Goal: Task Accomplishment & Management: Complete application form

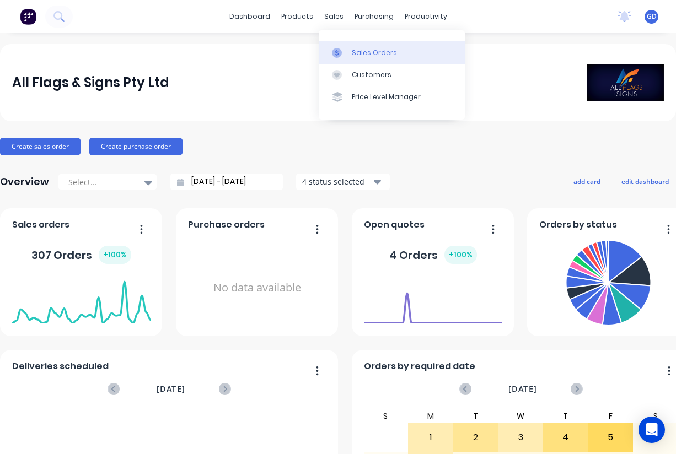
click at [352, 45] on link "Sales Orders" at bounding box center [392, 52] width 146 height 22
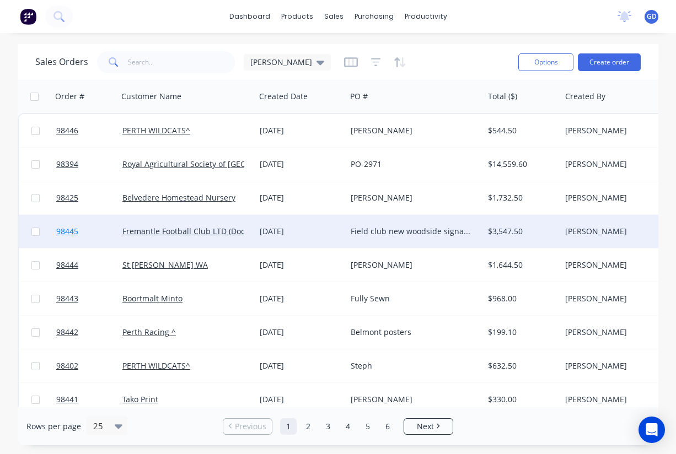
click at [66, 234] on span "98445" at bounding box center [67, 231] width 22 height 11
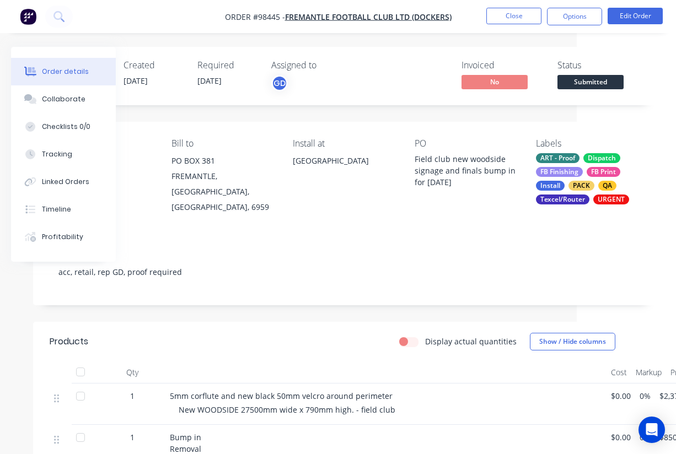
scroll to position [0, 99]
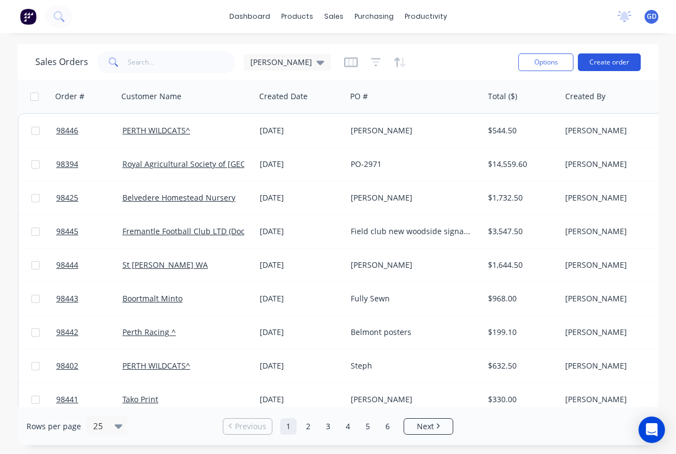
click at [613, 61] on button "Create order" at bounding box center [609, 62] width 63 height 18
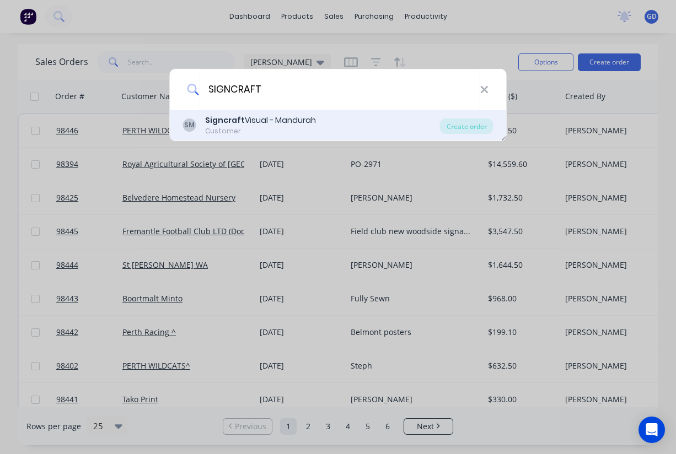
type input "SIGNCRAFT"
click at [254, 120] on div "Signcraft Visual - Mandurah" at bounding box center [260, 121] width 111 height 12
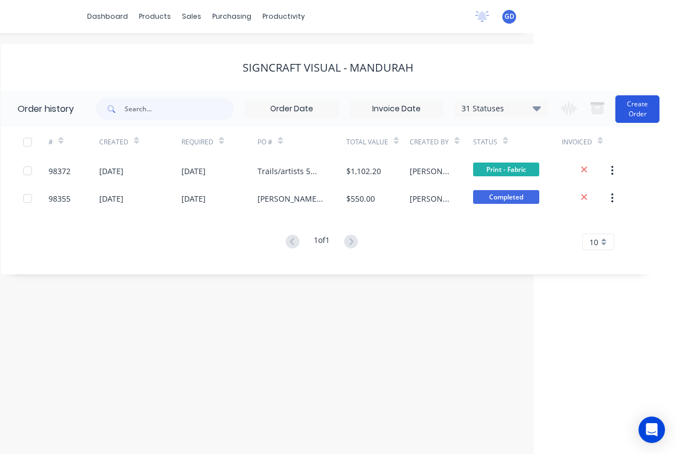
scroll to position [0, 142]
click at [647, 111] on button "Create Order" at bounding box center [637, 109] width 44 height 28
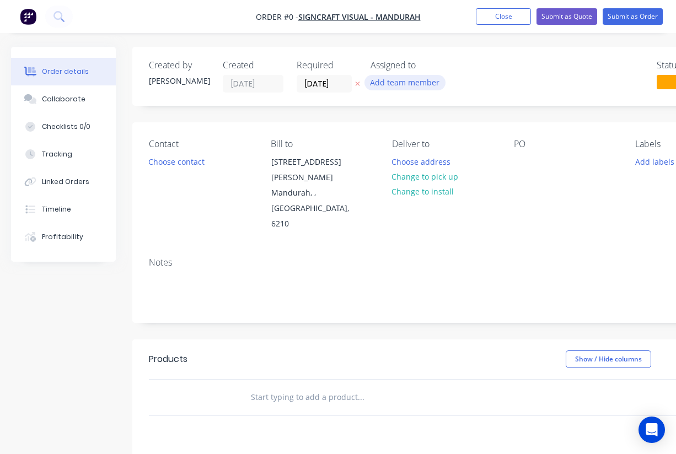
click at [423, 87] on button "Add team member" at bounding box center [404, 82] width 81 height 15
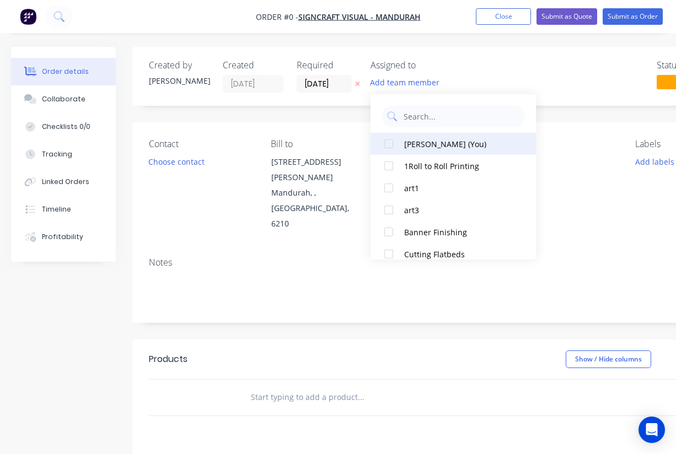
click at [391, 142] on div at bounding box center [389, 144] width 22 height 22
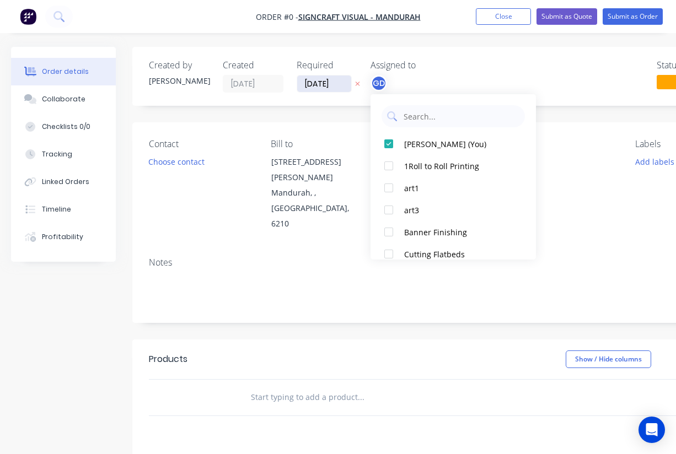
click at [320, 84] on div "Order details Collaborate Checklists 0/0 Tracking Linked Orders Timeline Profit…" at bounding box center [383, 372] width 767 height 650
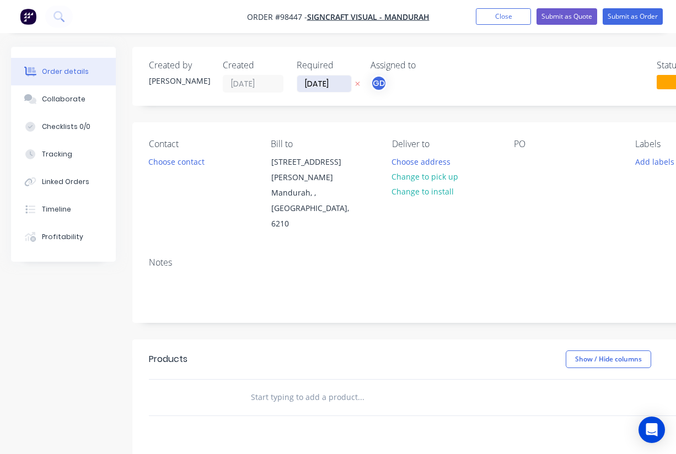
click at [319, 80] on input "03/09/25" at bounding box center [324, 84] width 54 height 17
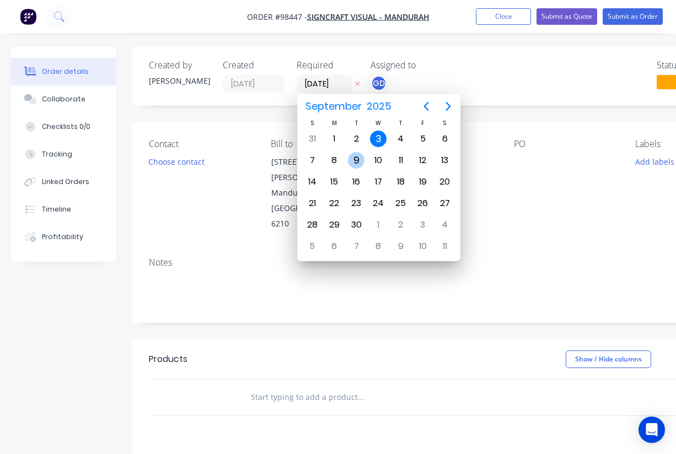
click at [356, 163] on div "9" at bounding box center [356, 160] width 17 height 17
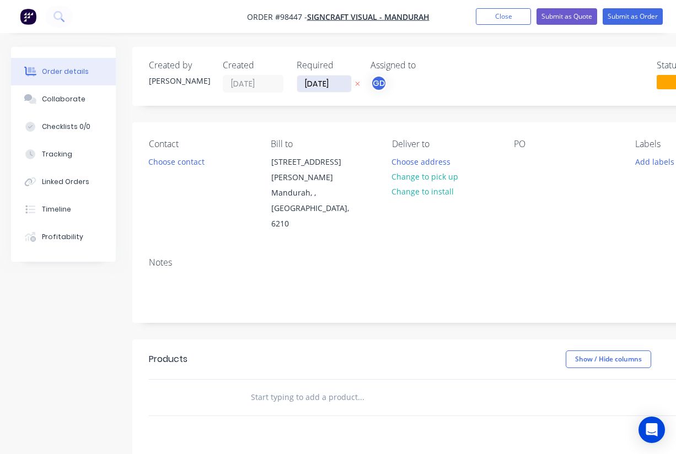
click at [324, 83] on input "09/09/25" at bounding box center [324, 84] width 54 height 17
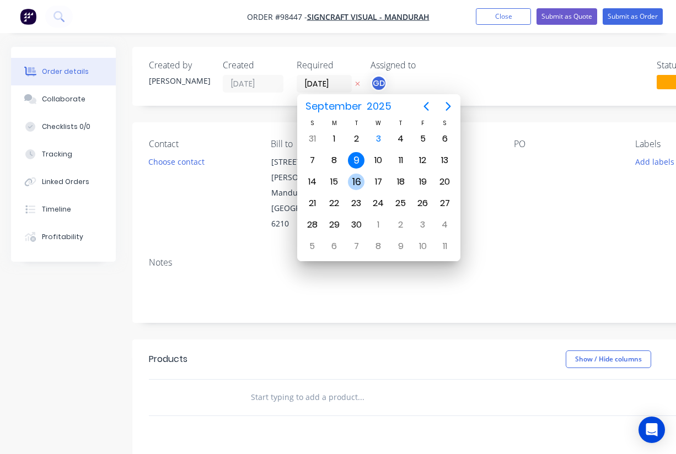
click at [360, 179] on div "16" at bounding box center [356, 182] width 17 height 17
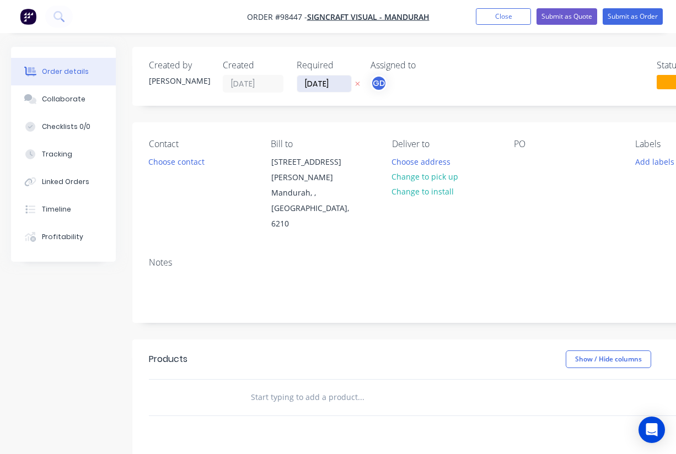
click at [319, 86] on input "16/09/25" at bounding box center [324, 84] width 54 height 17
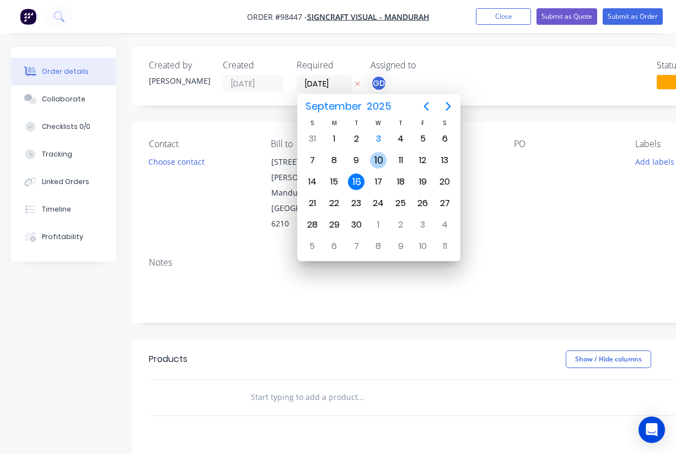
click at [379, 159] on div "10" at bounding box center [378, 160] width 17 height 17
type input "10/09/25"
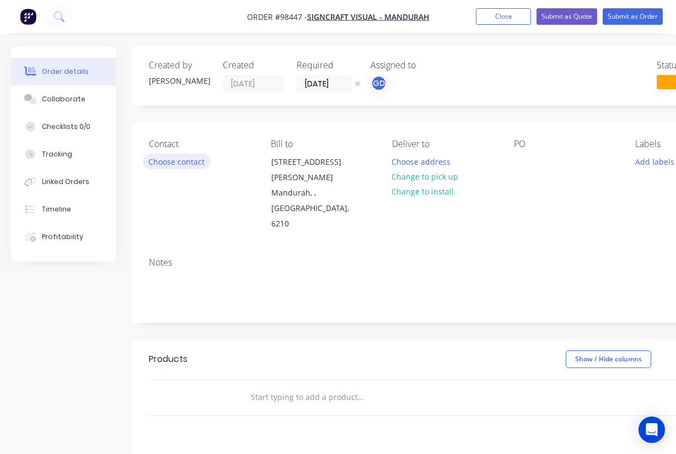
click at [177, 165] on button "Choose contact" at bounding box center [177, 161] width 68 height 15
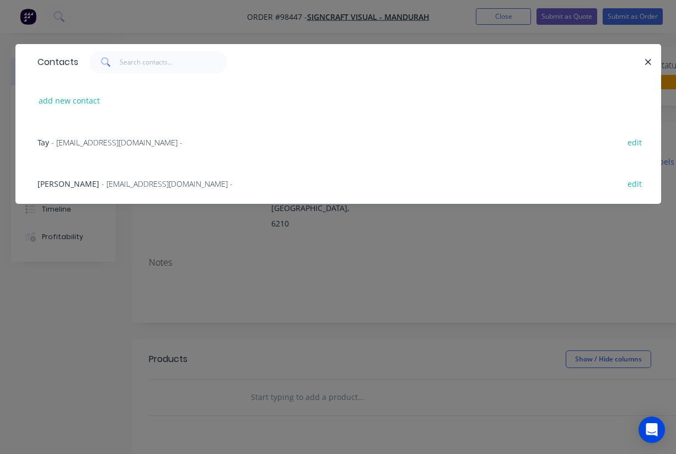
click at [58, 144] on span "- signcraftmandurah@gmail.com -" at bounding box center [116, 142] width 131 height 10
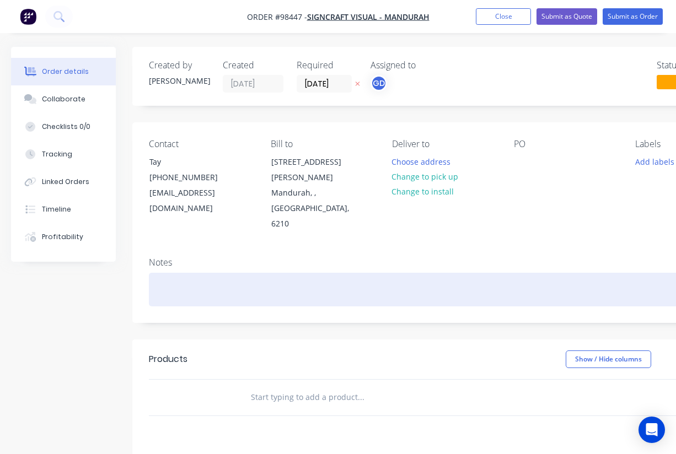
click at [164, 273] on div at bounding box center [444, 290] width 590 height 34
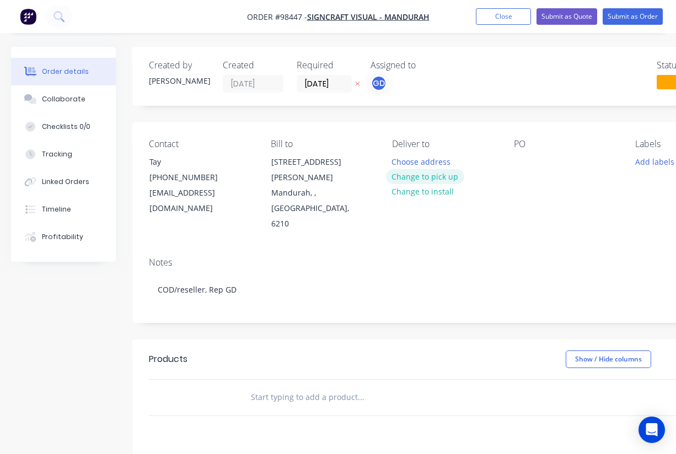
click at [425, 176] on button "Change to pick up" at bounding box center [425, 176] width 78 height 15
click at [517, 161] on div at bounding box center [523, 162] width 18 height 16
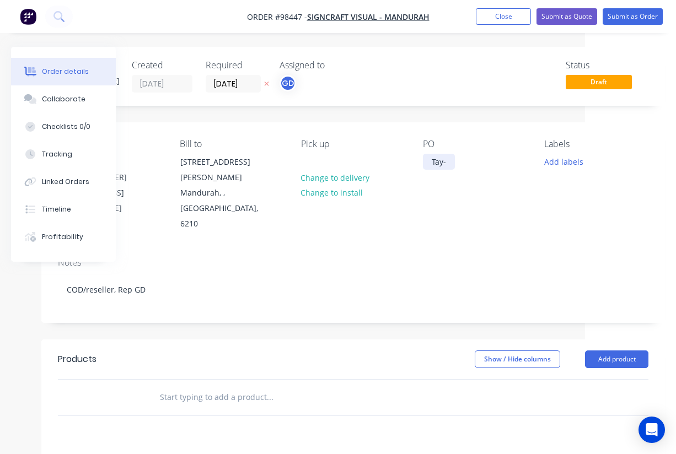
scroll to position [0, 91]
click at [563, 164] on button "Add labels" at bounding box center [563, 161] width 51 height 15
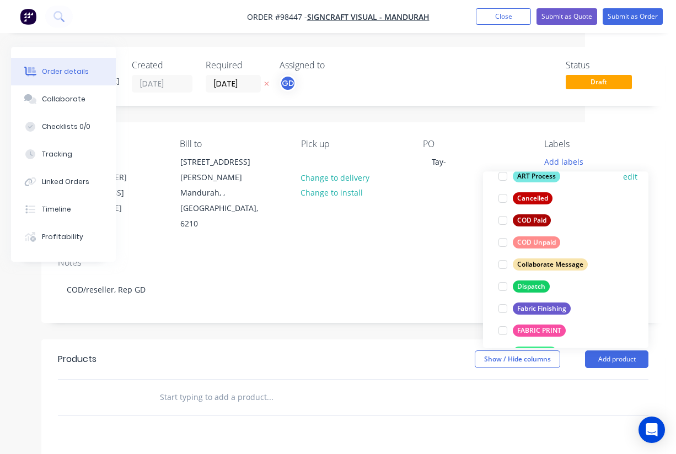
scroll to position [107, 0]
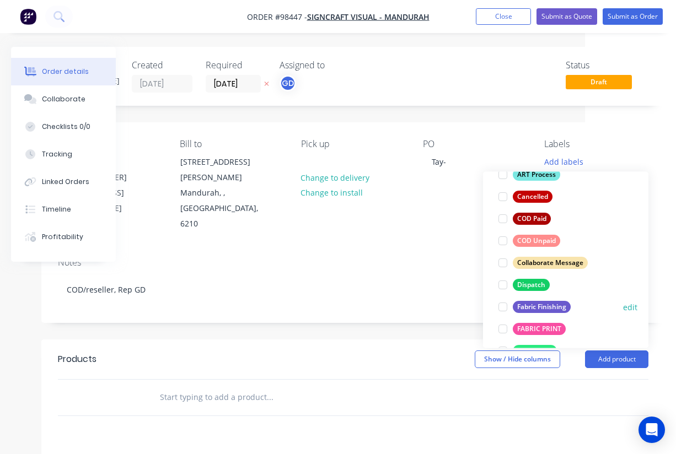
click at [546, 306] on div "Fabric Finishing" at bounding box center [542, 307] width 58 height 12
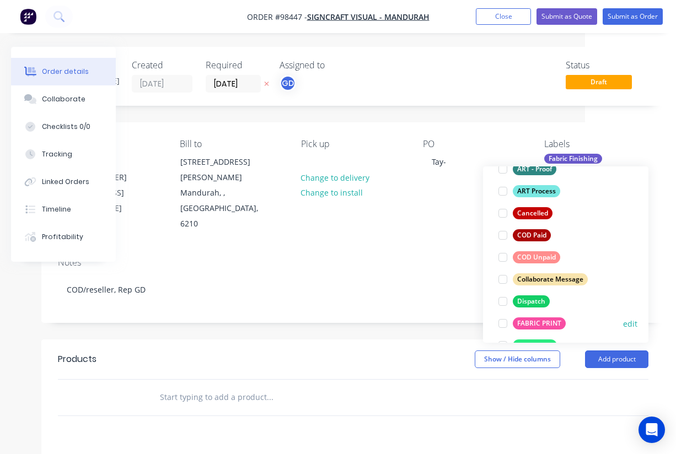
click at [543, 322] on div "FABRIC PRINT" at bounding box center [539, 323] width 53 height 12
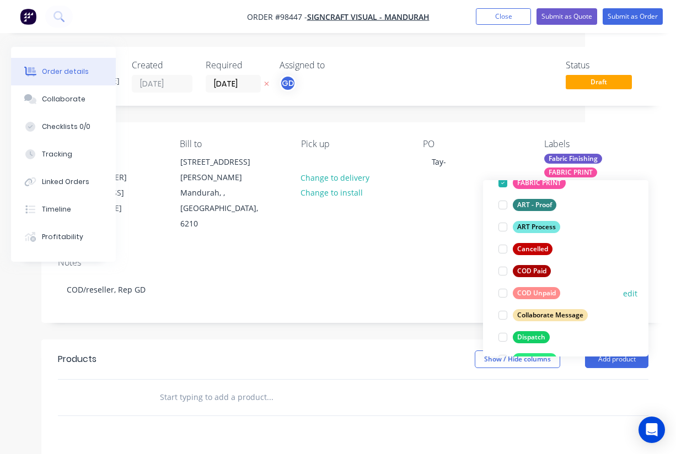
click at [546, 295] on div "COD Unpaid" at bounding box center [536, 293] width 47 height 12
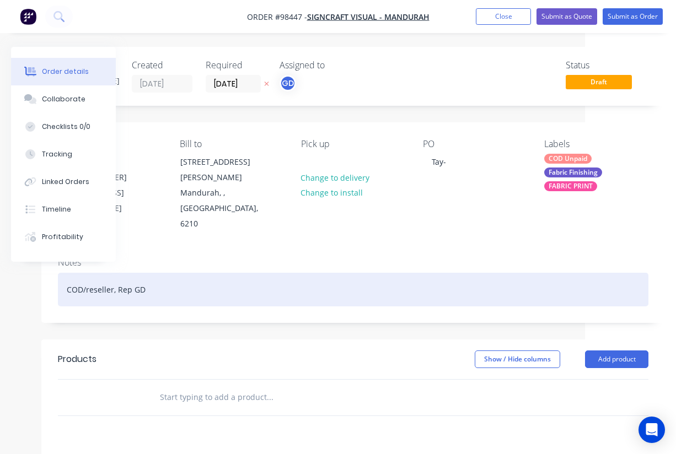
click at [380, 273] on div "COD/reseller, Rep GD" at bounding box center [353, 290] width 590 height 34
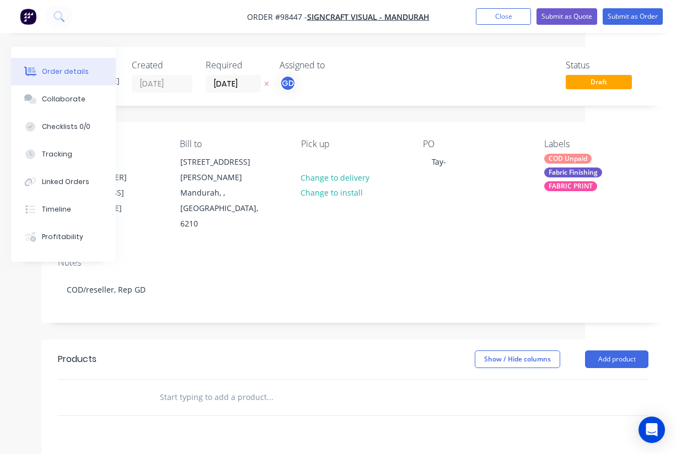
click at [166, 386] on input "text" at bounding box center [269, 397] width 220 height 22
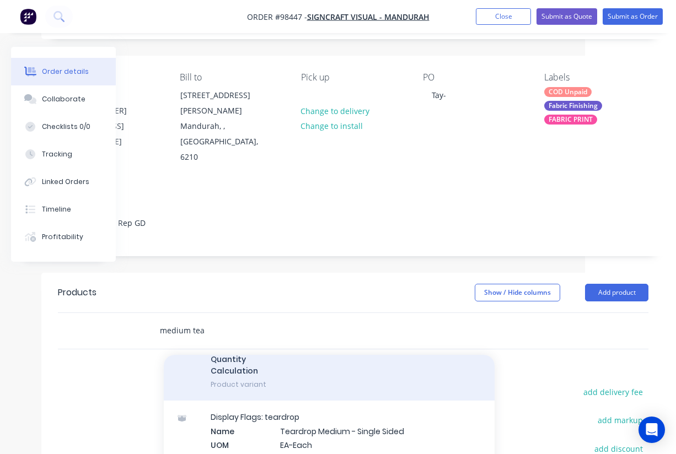
scroll to position [76, 91]
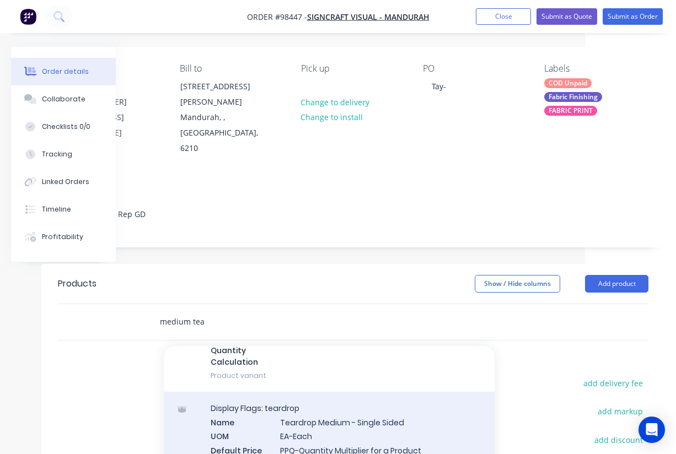
type input "medium tea"
click at [320, 397] on div "Display Flags: teardrop Name Teardrop Medium - Single Sided UOM EA-Each Default…" at bounding box center [329, 448] width 331 height 112
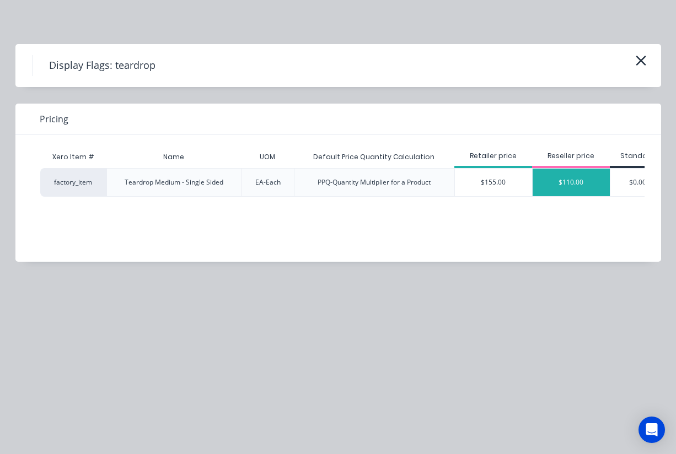
click at [567, 182] on div "$110.00" at bounding box center [570, 183] width 77 height 28
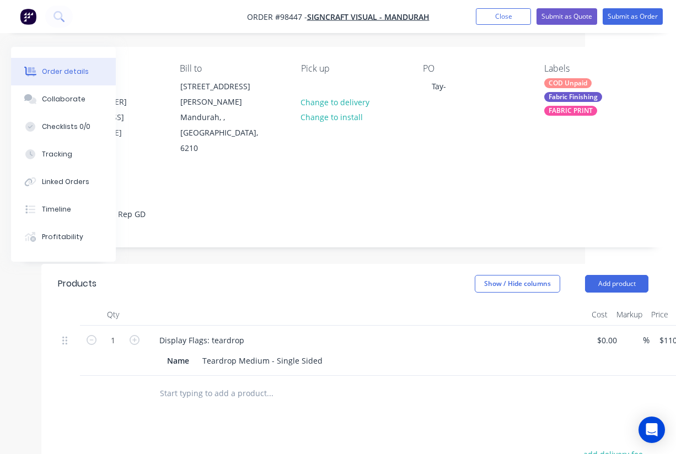
click at [214, 382] on input "text" at bounding box center [269, 393] width 220 height 22
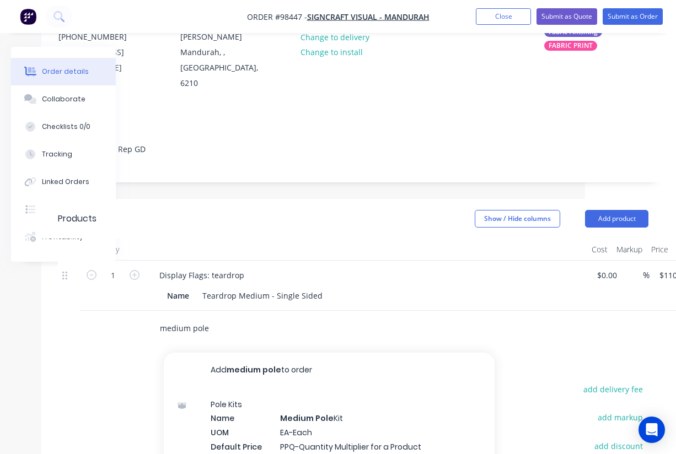
scroll to position [148, 91]
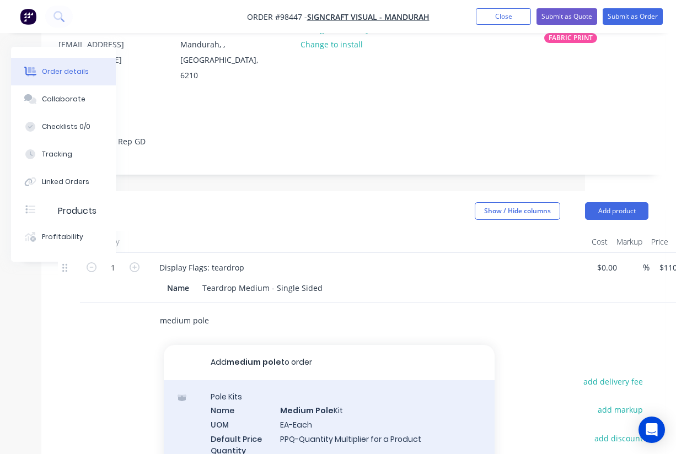
type input "medium pole"
click at [306, 388] on div "Pole Kits Name Medium Pole Kit UOM EA-Each Default Price Quantity Calculation P…" at bounding box center [329, 436] width 331 height 112
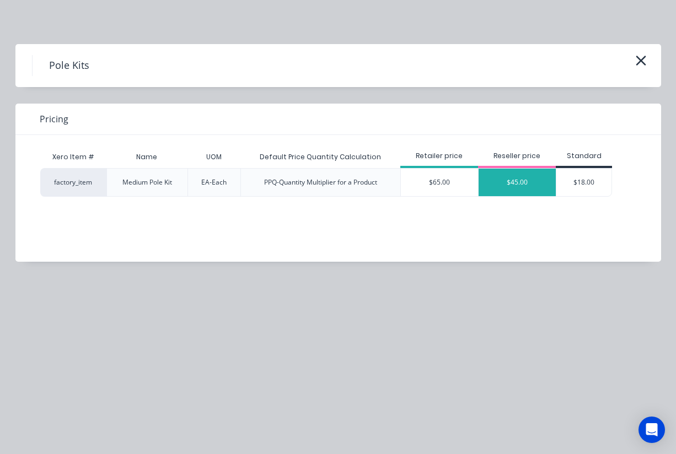
click at [518, 181] on div "$45.00" at bounding box center [516, 183] width 77 height 28
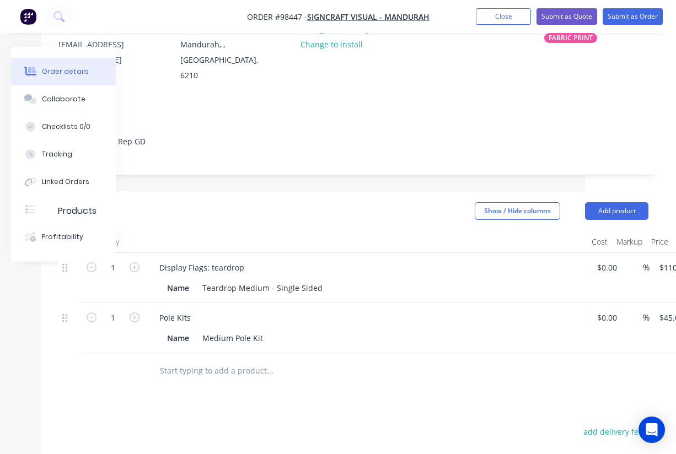
click at [208, 360] on input "text" at bounding box center [269, 371] width 220 height 22
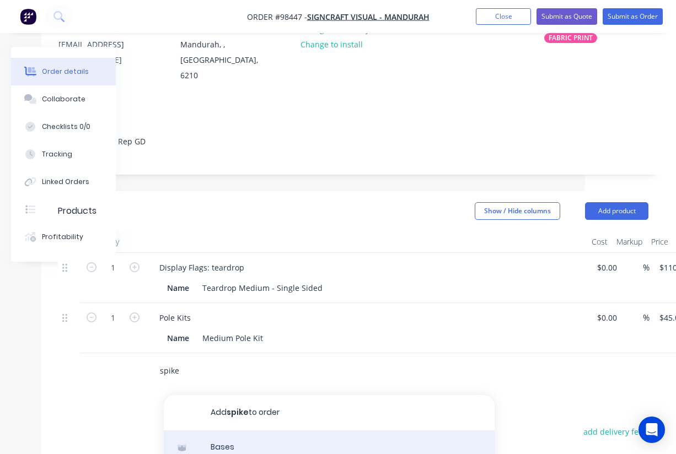
type input "spike"
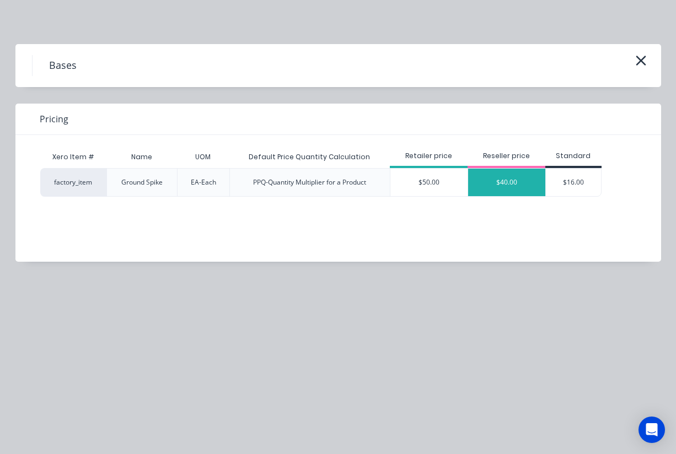
click at [504, 181] on div "$40.00" at bounding box center [506, 183] width 77 height 28
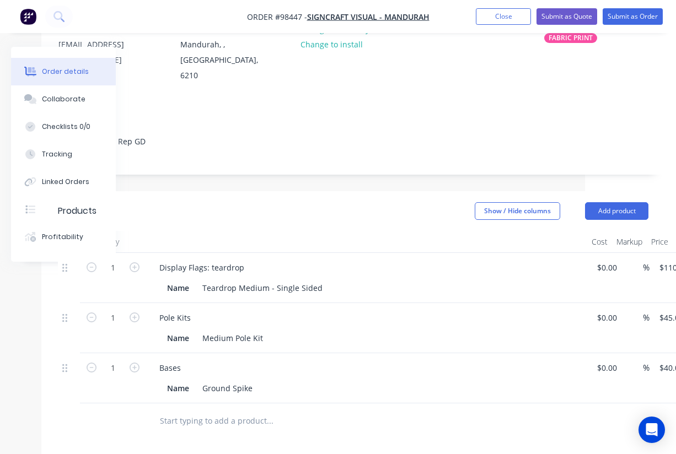
scroll to position [0, 91]
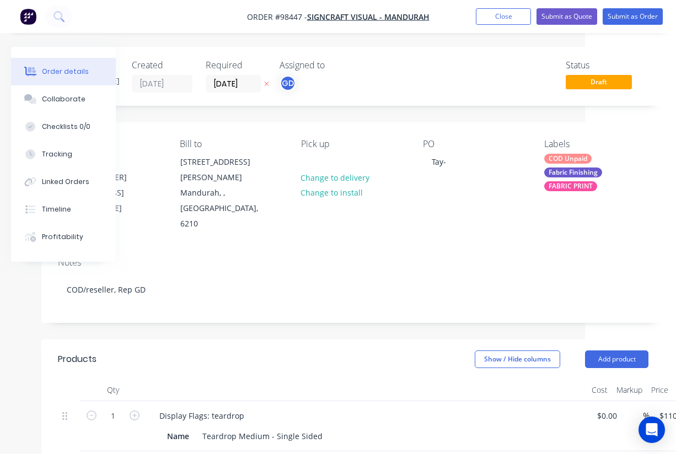
click at [331, 154] on div "Pick up Change to delivery Change to install" at bounding box center [353, 185] width 104 height 93
click at [317, 165] on div at bounding box center [310, 162] width 18 height 16
click at [322, 210] on div "Contact Tay (08) 9581 8123 signcraftmandurah@gmail.com Bill to 1/77 Gordon Rd M…" at bounding box center [352, 185] width 623 height 126
click at [451, 164] on div "Tay-" at bounding box center [439, 162] width 32 height 16
drag, startPoint x: 451, startPoint y: 164, endPoint x: 392, endPoint y: 238, distance: 94.9
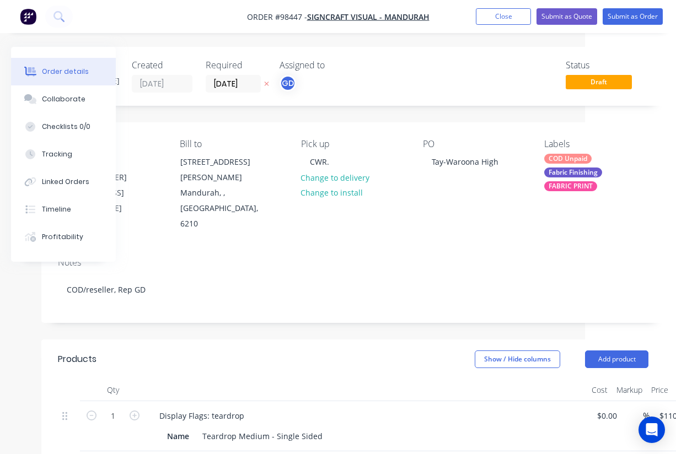
click at [392, 249] on div "Notes COD/reseller, Rep GD" at bounding box center [352, 286] width 623 height 74
drag, startPoint x: 236, startPoint y: 12, endPoint x: 301, endPoint y: 20, distance: 66.1
click at [301, 20] on nav "Order #98447 - Signcraft Visual - Mandurah Add product Close Submit as Quote Su…" at bounding box center [338, 16] width 676 height 33
copy span "Order #98447"
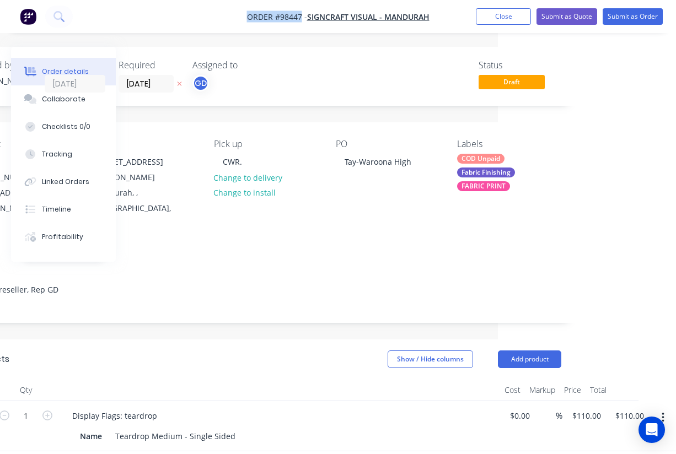
scroll to position [0, 178]
click at [508, 19] on button "Close" at bounding box center [503, 16] width 55 height 17
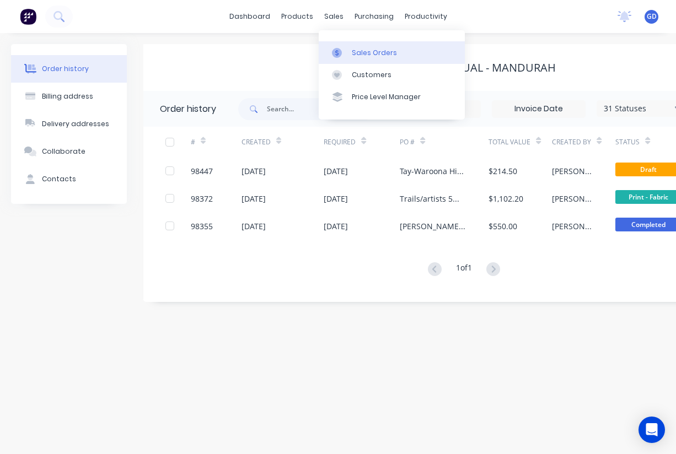
click at [358, 55] on div "Sales Orders" at bounding box center [374, 53] width 45 height 10
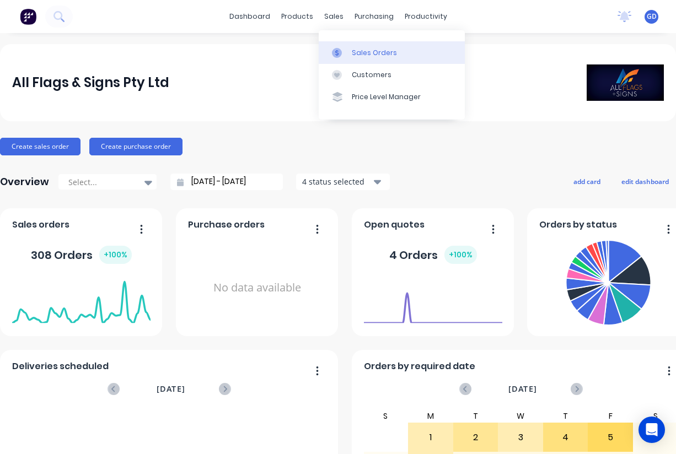
click at [359, 46] on link "Sales Orders" at bounding box center [392, 52] width 146 height 22
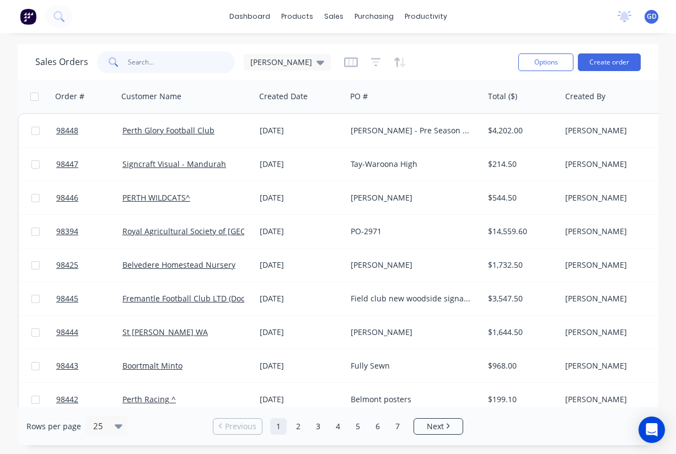
click at [147, 59] on input "text" at bounding box center [181, 62] width 107 height 22
type input "[PERSON_NAME]"
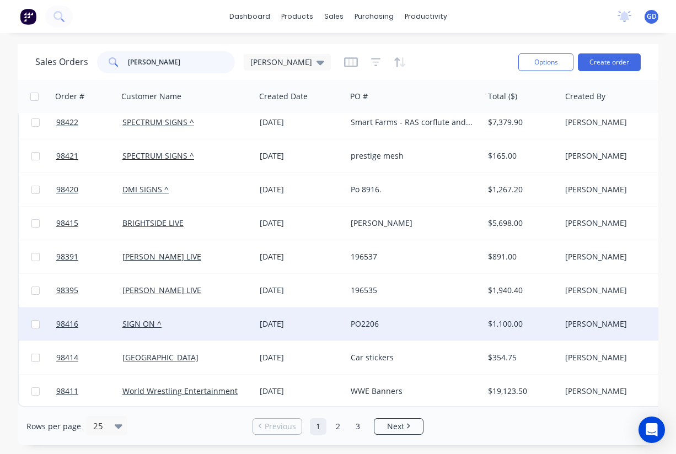
scroll to position [552, 0]
